Goal: Task Accomplishment & Management: Complete application form

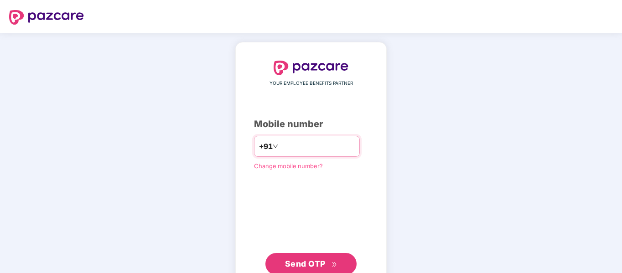
click at [315, 144] on input "number" at bounding box center [317, 146] width 75 height 15
type input "**********"
click at [304, 271] on button "Send OTP" at bounding box center [310, 264] width 91 height 22
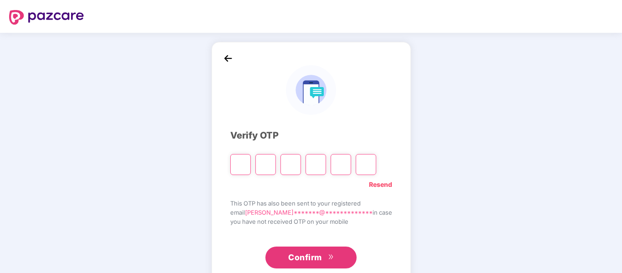
paste input "*"
type input "*"
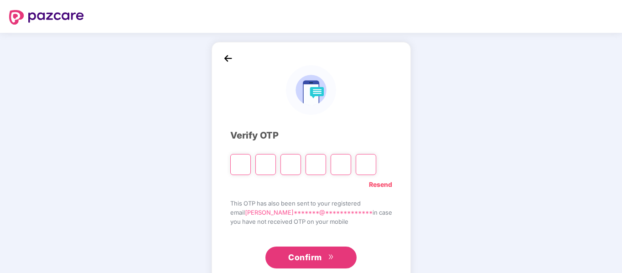
type input "*"
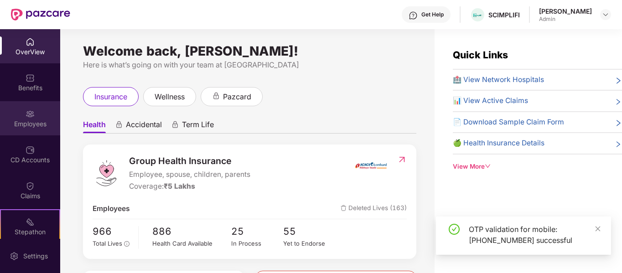
click at [37, 119] on div "Employees" at bounding box center [30, 123] width 60 height 9
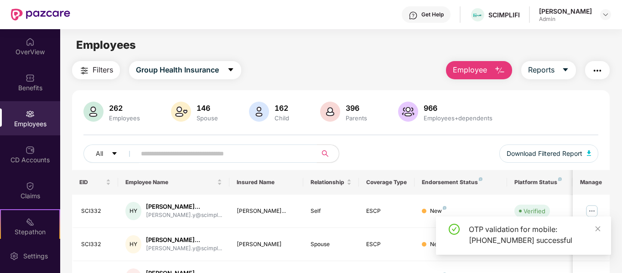
click at [218, 156] on input "text" at bounding box center [223, 154] width 164 height 14
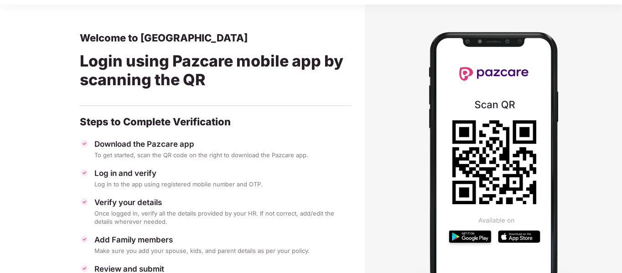
scroll to position [24, 0]
